Goal: Task Accomplishment & Management: Manage account settings

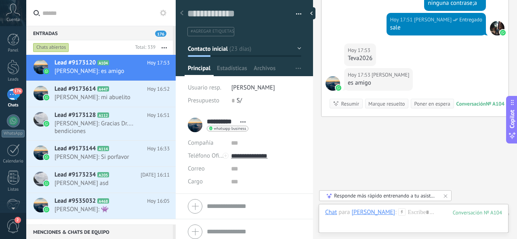
scroll to position [1257, 0]
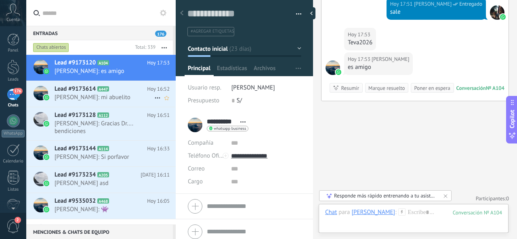
click at [90, 93] on div "Lead #9173614 A447 [DATE] 16:52 [PERSON_NAME]: mi abuelito" at bounding box center [115, 93] width 121 height 25
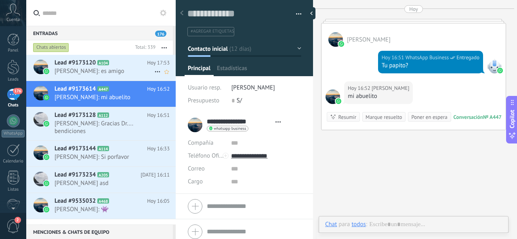
scroll to position [12, 0]
click at [87, 71] on span "[PERSON_NAME]: es amigo" at bounding box center [105, 71] width 100 height 8
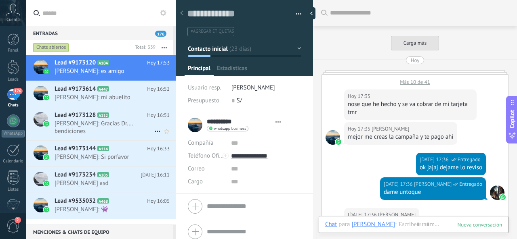
type textarea "**********"
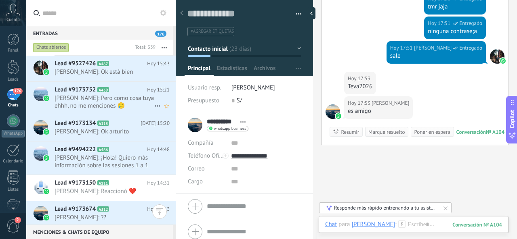
scroll to position [202, 0]
